Goal: Use online tool/utility: Utilize a website feature to perform a specific function

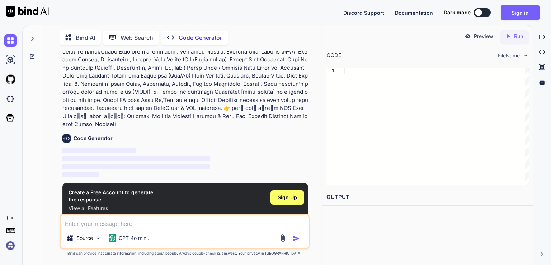
scroll to position [116, 0]
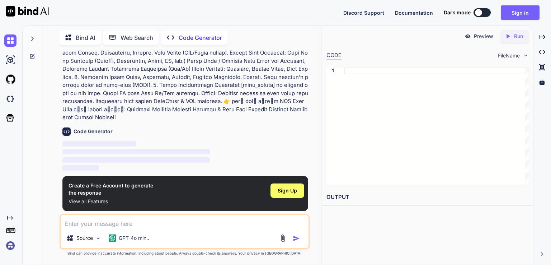
type textarea "x"
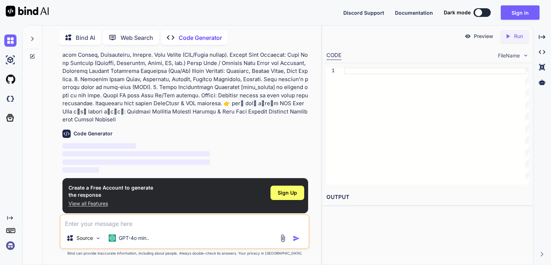
scroll to position [116, 0]
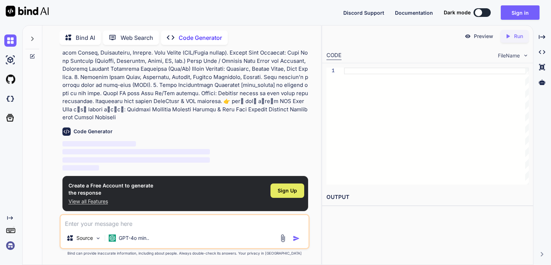
click at [294, 194] on div "Sign Up" at bounding box center [288, 190] width 34 height 14
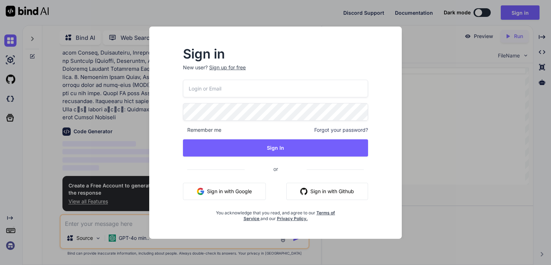
click at [246, 190] on button "Sign in with Google" at bounding box center [224, 191] width 83 height 17
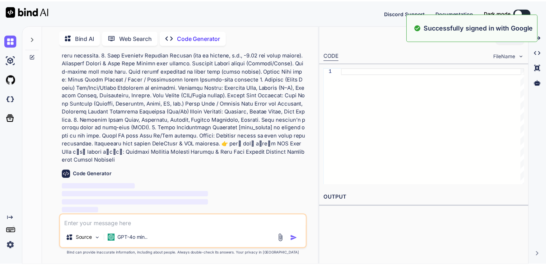
scroll to position [0, 0]
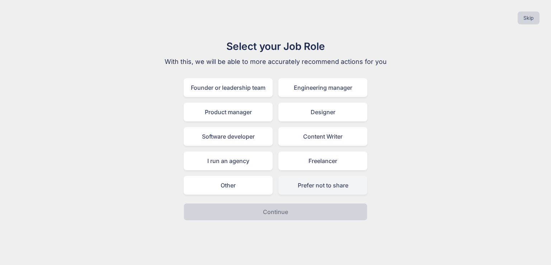
click at [299, 183] on div "Prefer not to share" at bounding box center [323, 185] width 89 height 19
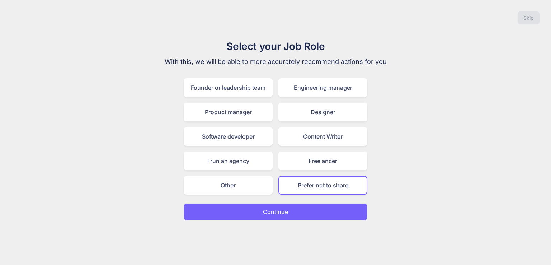
click at [283, 208] on p "Continue" at bounding box center [275, 212] width 25 height 9
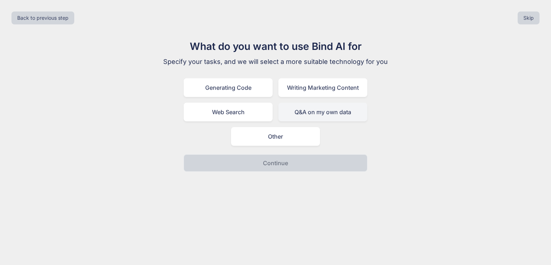
click at [309, 115] on div "Q&A on my own data" at bounding box center [323, 112] width 89 height 19
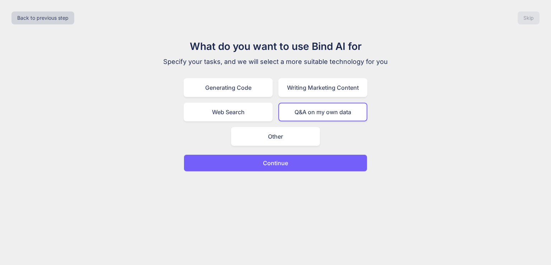
click at [284, 166] on p "Continue" at bounding box center [275, 163] width 25 height 9
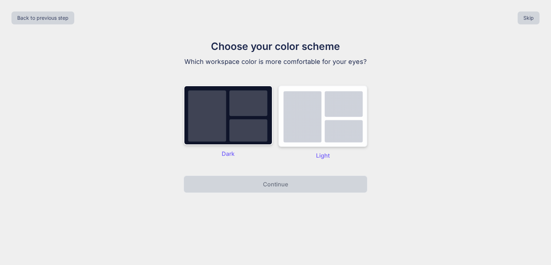
click at [302, 138] on img at bounding box center [323, 115] width 89 height 61
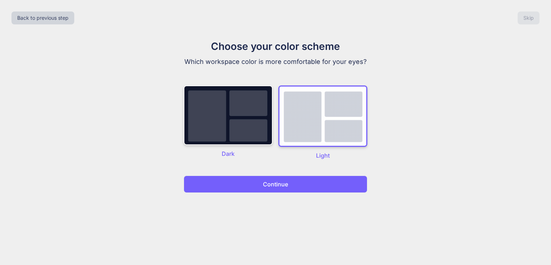
click at [283, 182] on p "Continue" at bounding box center [275, 184] width 25 height 9
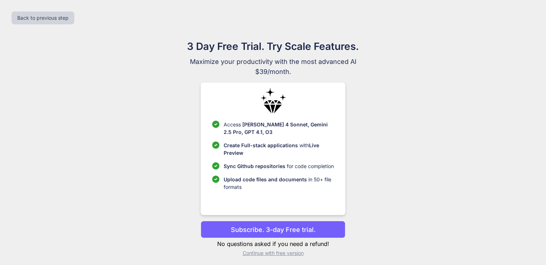
scroll to position [3, 0]
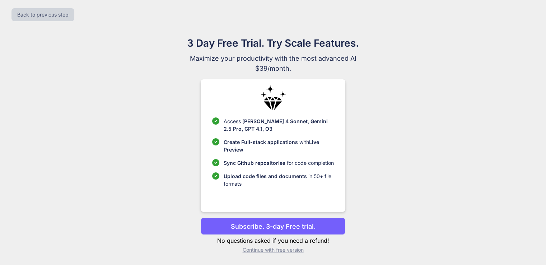
click at [281, 252] on p "Continue with free version" at bounding box center [273, 249] width 145 height 7
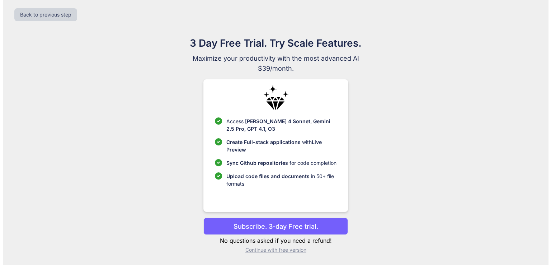
scroll to position [0, 0]
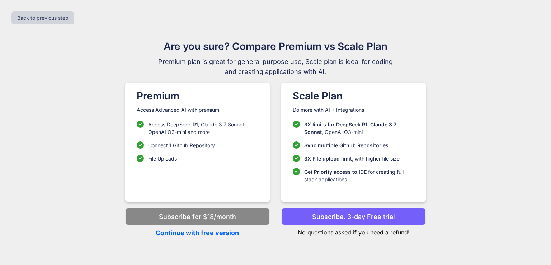
click at [227, 234] on p "Continue with free version" at bounding box center [197, 233] width 145 height 10
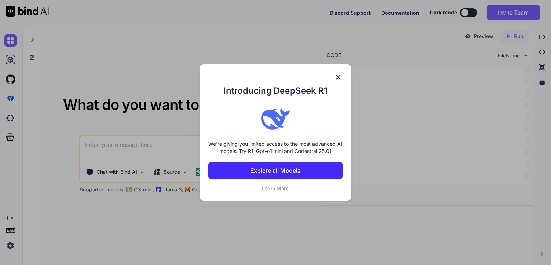
click at [341, 78] on img at bounding box center [338, 77] width 9 height 9
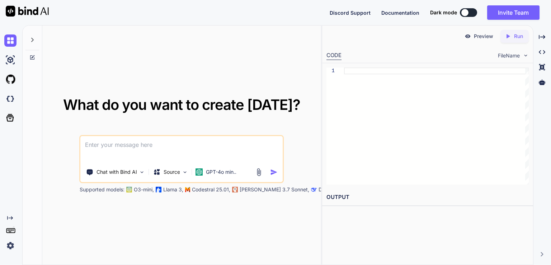
click at [142, 143] on textarea at bounding box center [182, 149] width 202 height 27
paste textarea "Loremi d sitametconse AdipIscin elitse doeiu "Temporin Utlabo Etdo Magnaa" enim…"
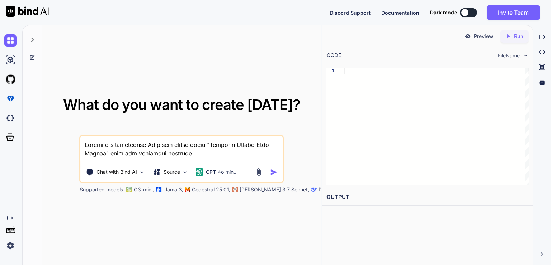
scroll to position [802, 0]
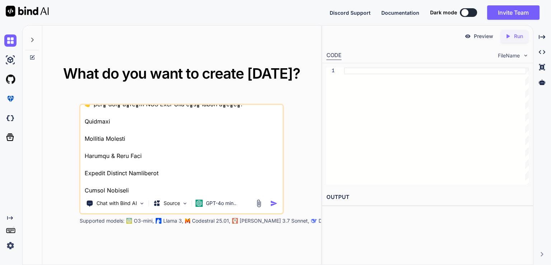
type textarea "Loremi d sitametconse AdipIscin elitse doeiu "Temporin Utlabo Etdo Magnaa" enim…"
click at [273, 204] on img "button" at bounding box center [274, 204] width 8 height 8
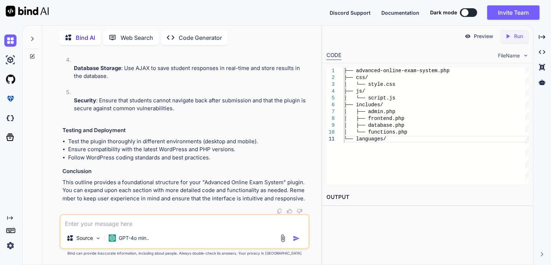
scroll to position [1336, 0]
click at [510, 37] on icon "Created with Pixso." at bounding box center [508, 36] width 6 height 6
click at [288, 239] on div at bounding box center [291, 238] width 24 height 8
click at [281, 239] on img at bounding box center [283, 238] width 8 height 8
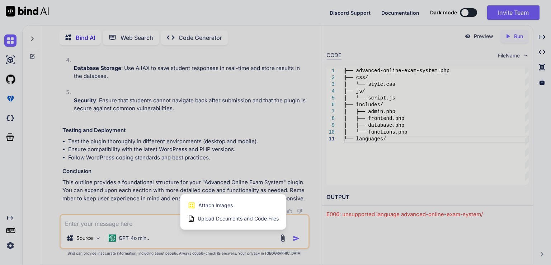
click at [248, 217] on span "Upload Documents and Code Files" at bounding box center [238, 218] width 81 height 7
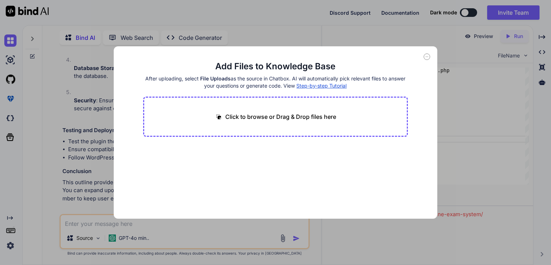
click at [245, 126] on div "Click to browse or Drag & Drop files here" at bounding box center [275, 117] width 265 height 40
click at [243, 113] on p "Click to browse or Drag & Drop files here" at bounding box center [280, 116] width 111 height 9
click at [425, 56] on icon at bounding box center [427, 56] width 6 height 6
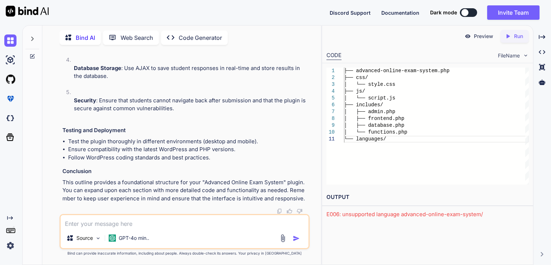
scroll to position [1437, 0]
click at [91, 227] on textarea at bounding box center [185, 221] width 248 height 13
type textarea "full plugin bnao"
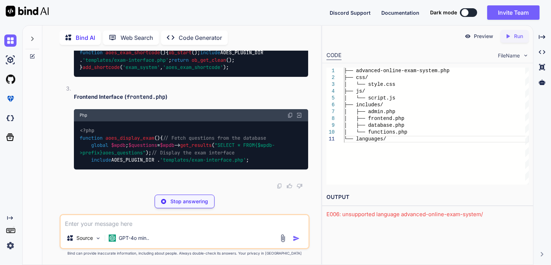
scroll to position [2261, 0]
